Goal: Task Accomplishment & Management: Use online tool/utility

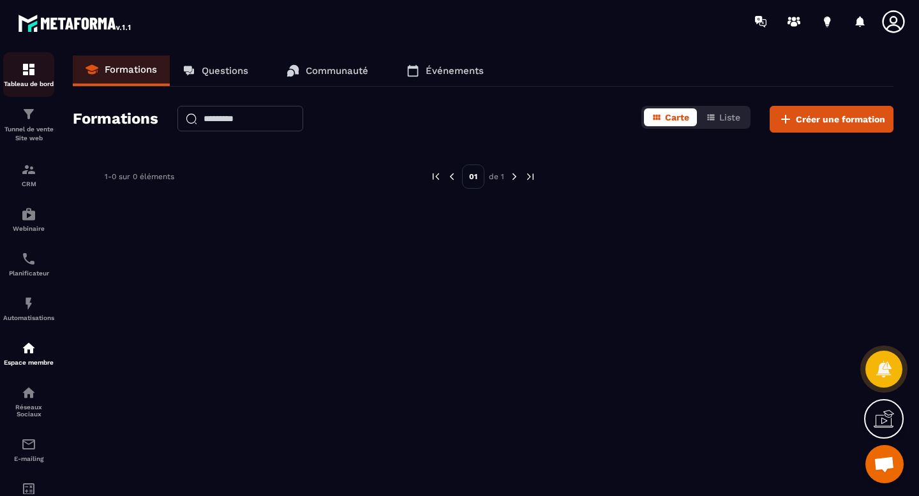
click at [27, 78] on div "Tableau de bord" at bounding box center [28, 75] width 51 height 26
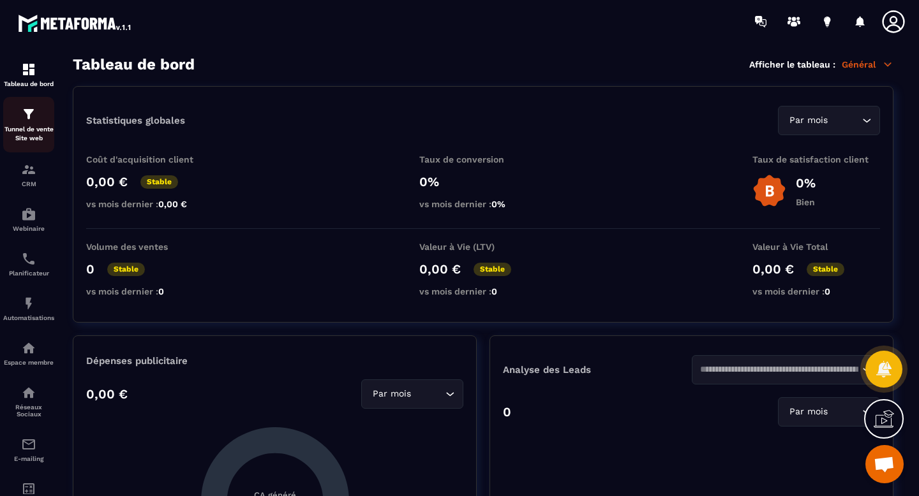
click at [29, 130] on p "Tunnel de vente Site web" at bounding box center [28, 134] width 51 height 18
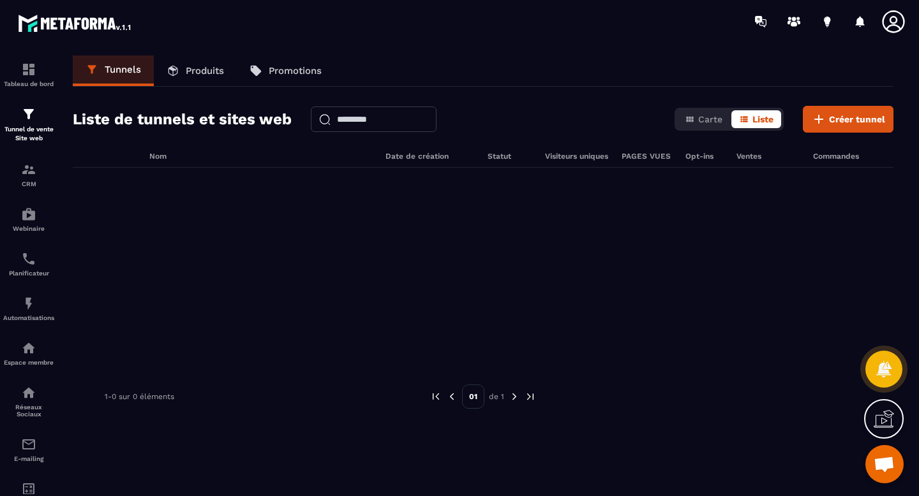
click at [203, 65] on p "Produits" at bounding box center [205, 70] width 38 height 11
click at [205, 69] on p "Produits" at bounding box center [205, 70] width 38 height 11
click at [207, 72] on p "Produits" at bounding box center [205, 70] width 38 height 11
click at [278, 68] on p "Promotions" at bounding box center [295, 70] width 53 height 11
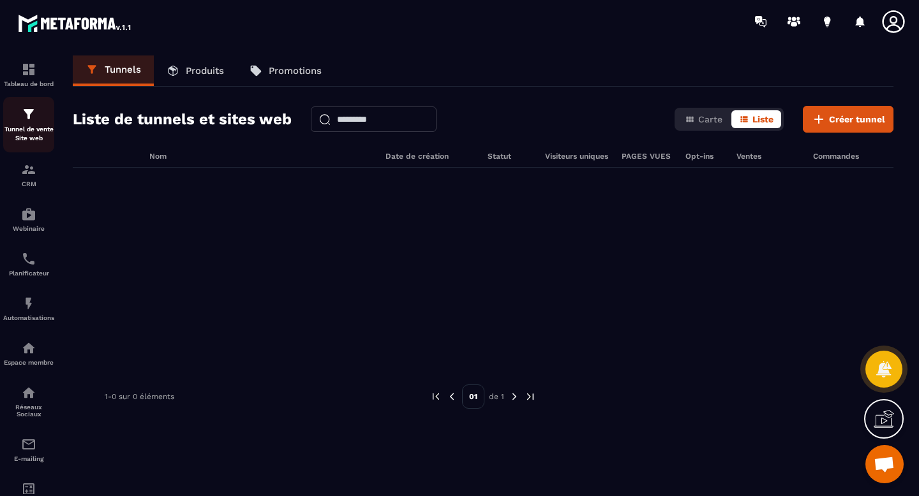
click at [29, 124] on div "Tunnel de vente Site web" at bounding box center [28, 125] width 51 height 36
click at [714, 125] on button "Carte" at bounding box center [703, 119] width 53 height 18
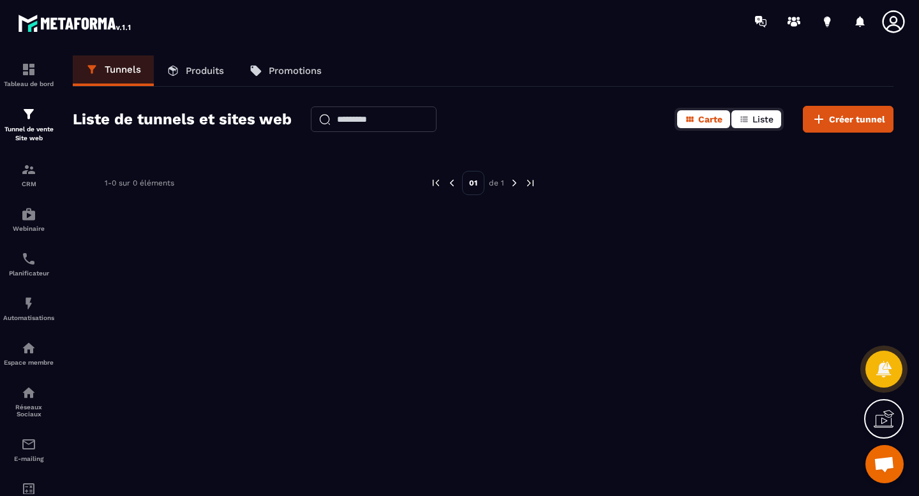
click at [761, 114] on span "Liste" at bounding box center [762, 119] width 21 height 10
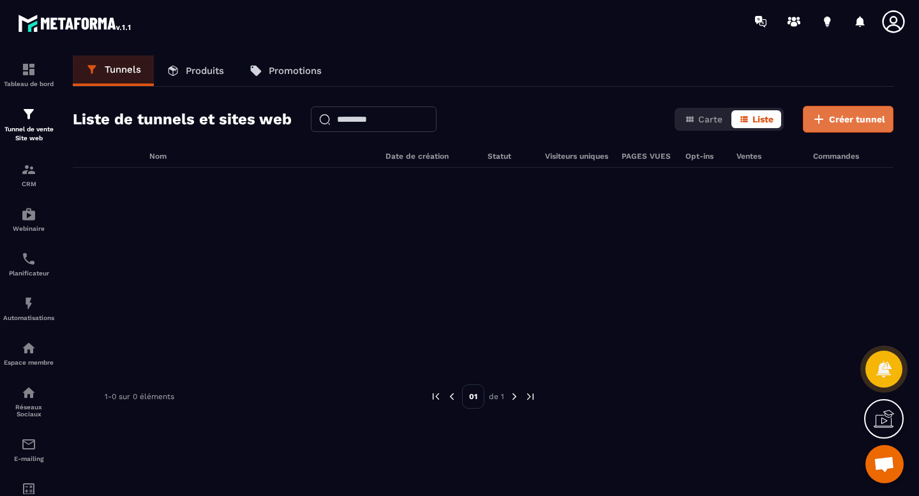
click at [856, 126] on button "Créer tunnel" at bounding box center [848, 119] width 91 height 27
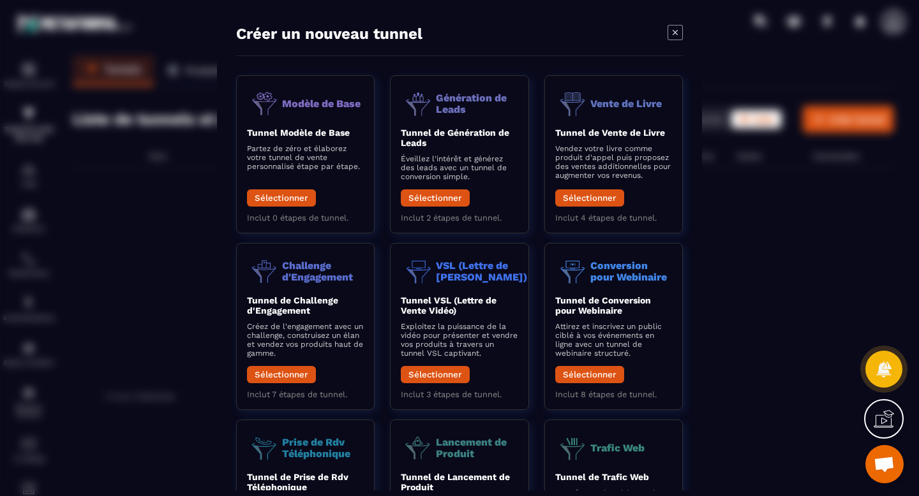
click at [679, 33] on icon "Modal window" at bounding box center [674, 32] width 15 height 15
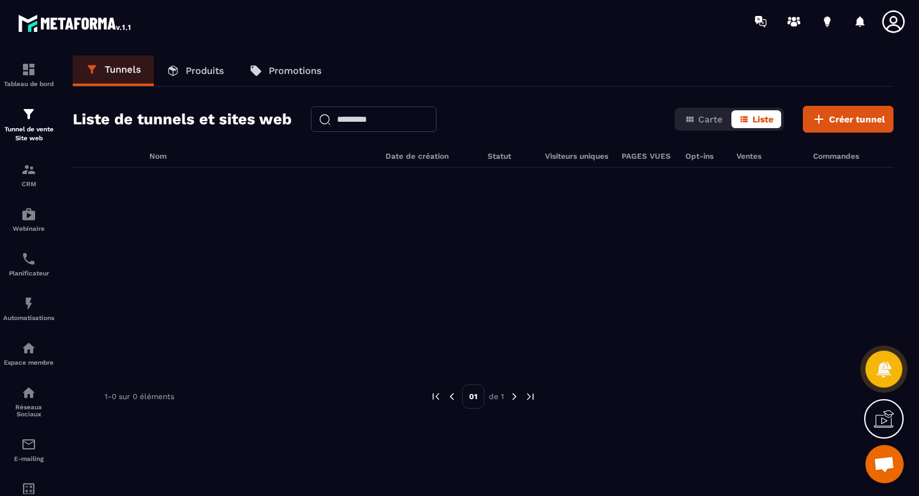
click at [203, 68] on p "Produits" at bounding box center [205, 70] width 38 height 11
click at [292, 65] on p "Promotions" at bounding box center [295, 70] width 53 height 11
click at [26, 168] on img at bounding box center [28, 169] width 15 height 15
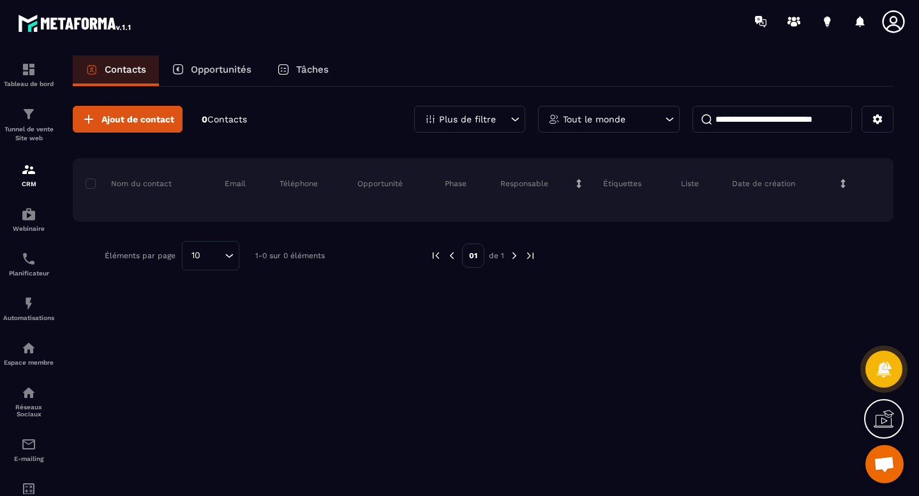
click at [235, 68] on p "Opportunités" at bounding box center [221, 69] width 61 height 11
click at [191, 61] on div "Opportunités" at bounding box center [211, 71] width 105 height 31
click at [311, 63] on div "Tâches" at bounding box center [302, 71] width 77 height 31
